Goal: Information Seeking & Learning: Check status

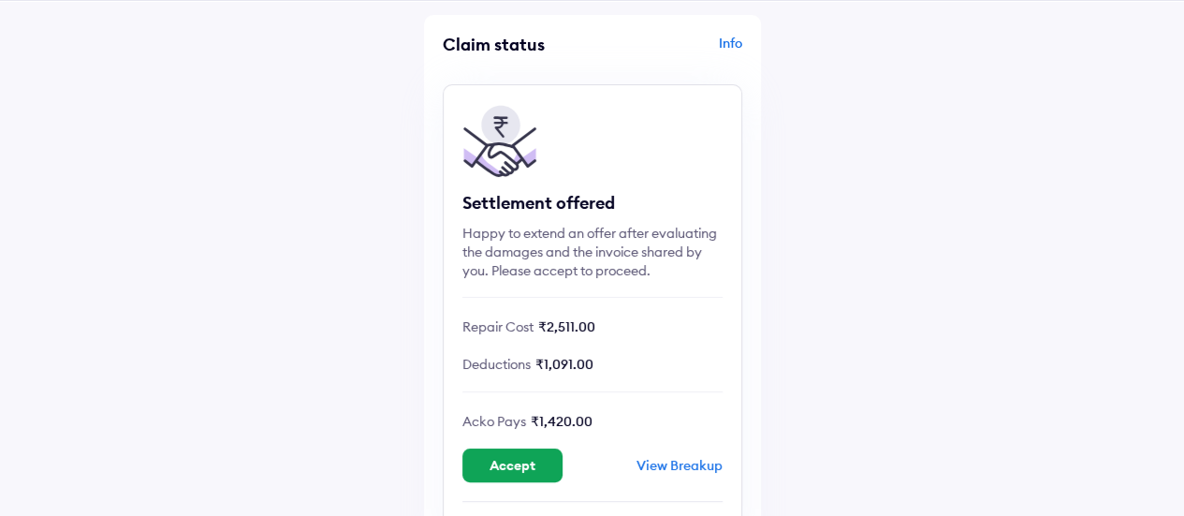
scroll to position [71, 0]
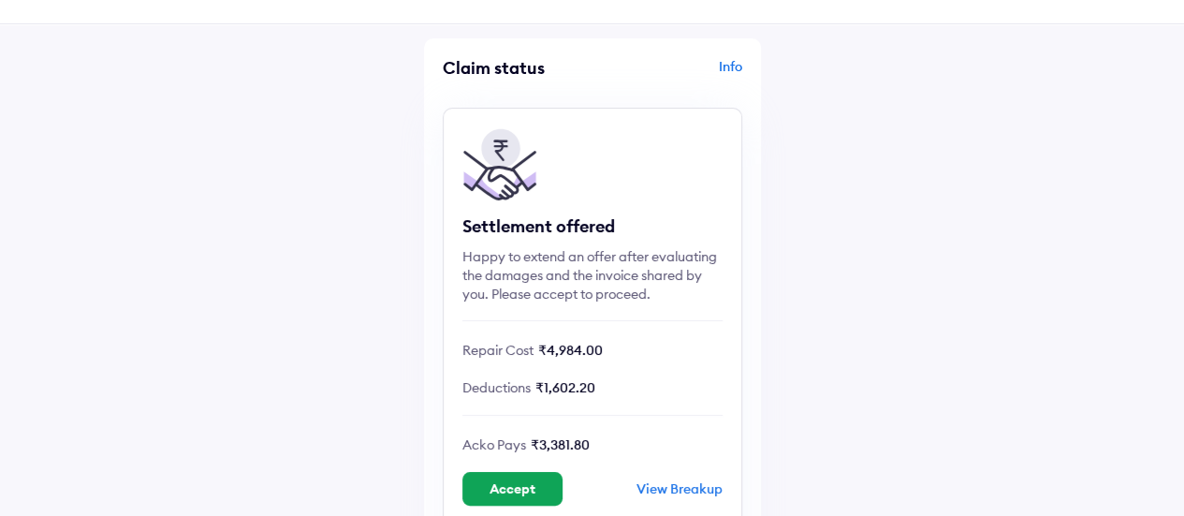
scroll to position [49, 0]
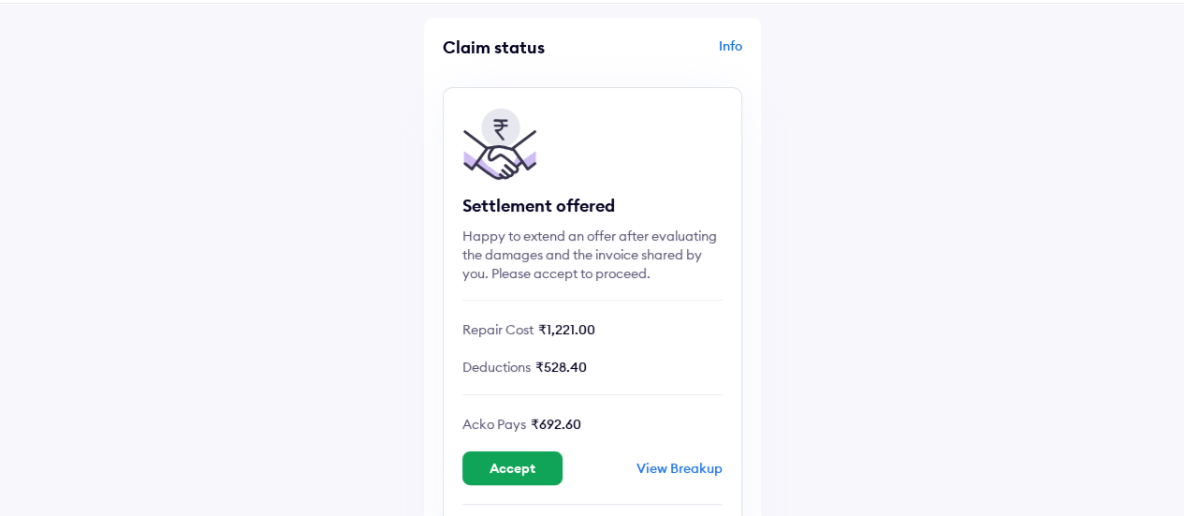
scroll to position [72, 0]
